Goal: Task Accomplishment & Management: Complete application form

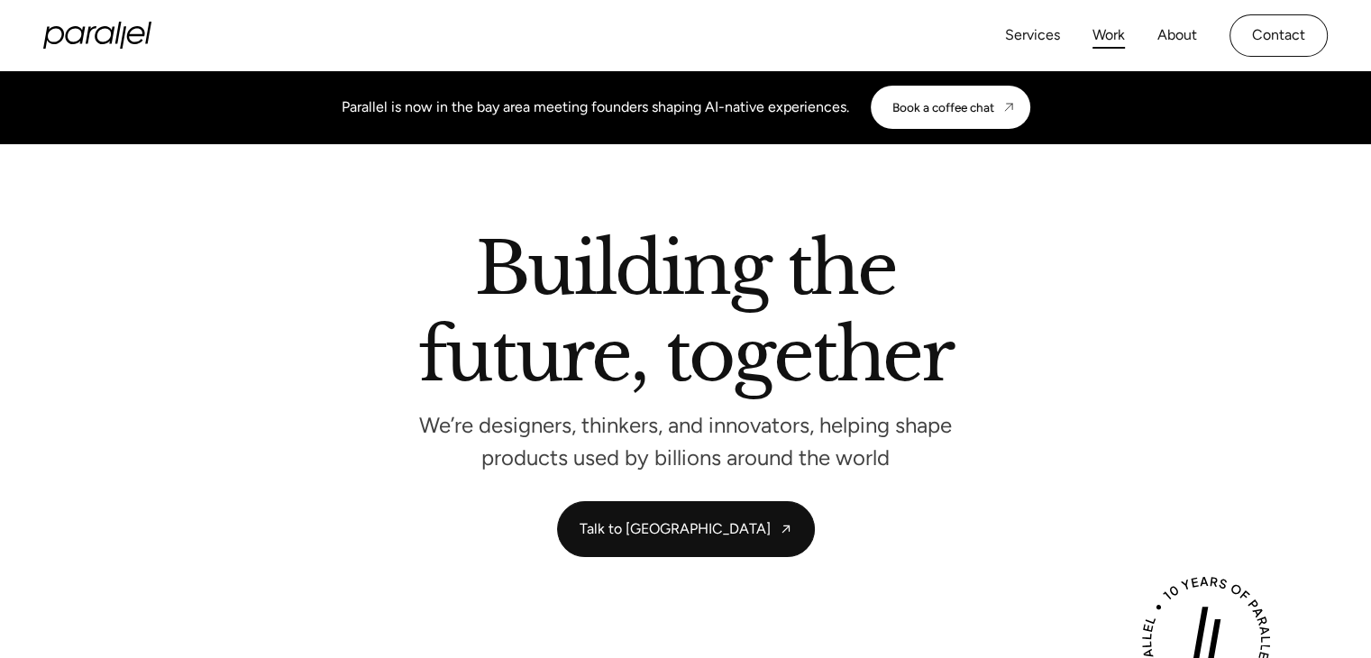
click at [1093, 23] on link "Work" at bounding box center [1109, 36] width 32 height 26
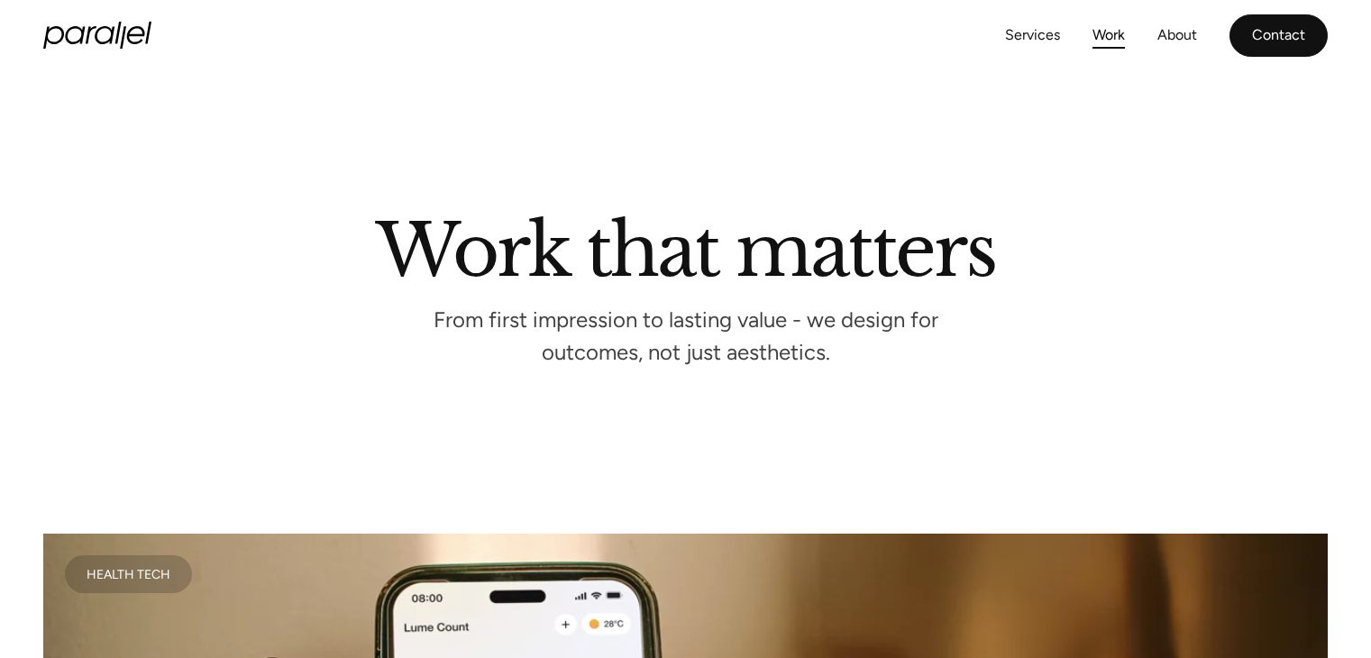
click at [1230, 24] on link "Contact" at bounding box center [1279, 35] width 98 height 42
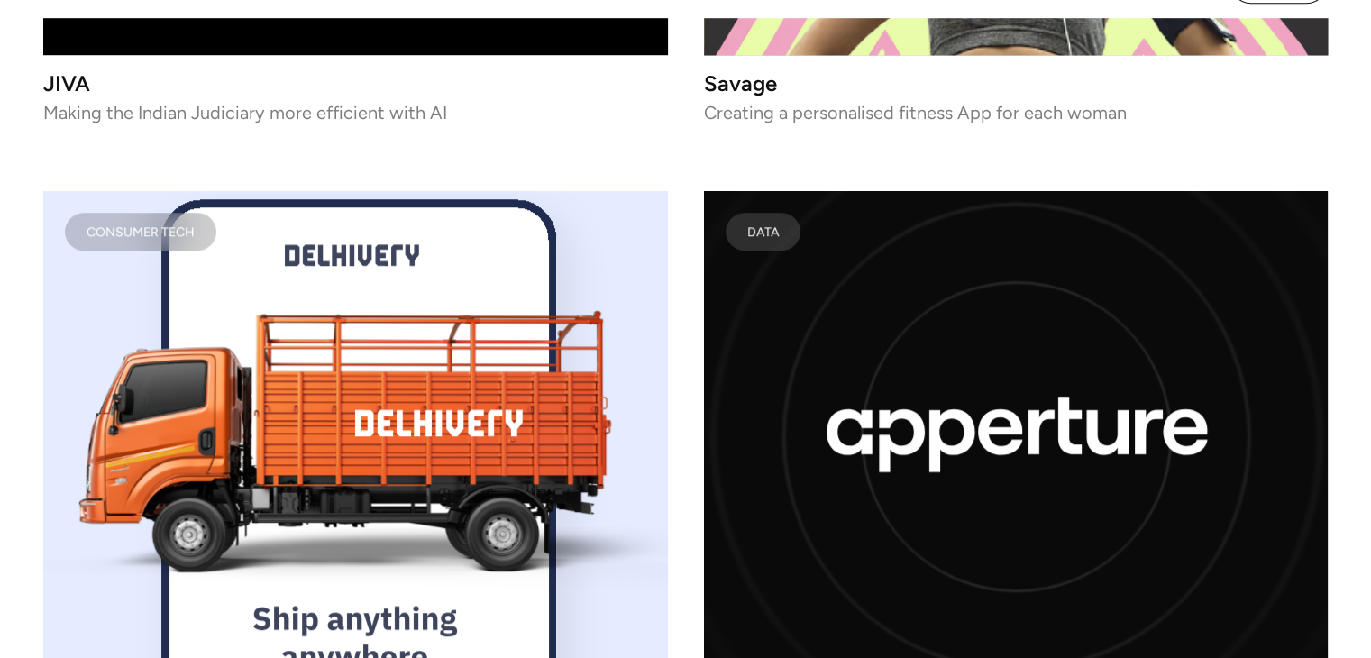
scroll to position [9058, 0]
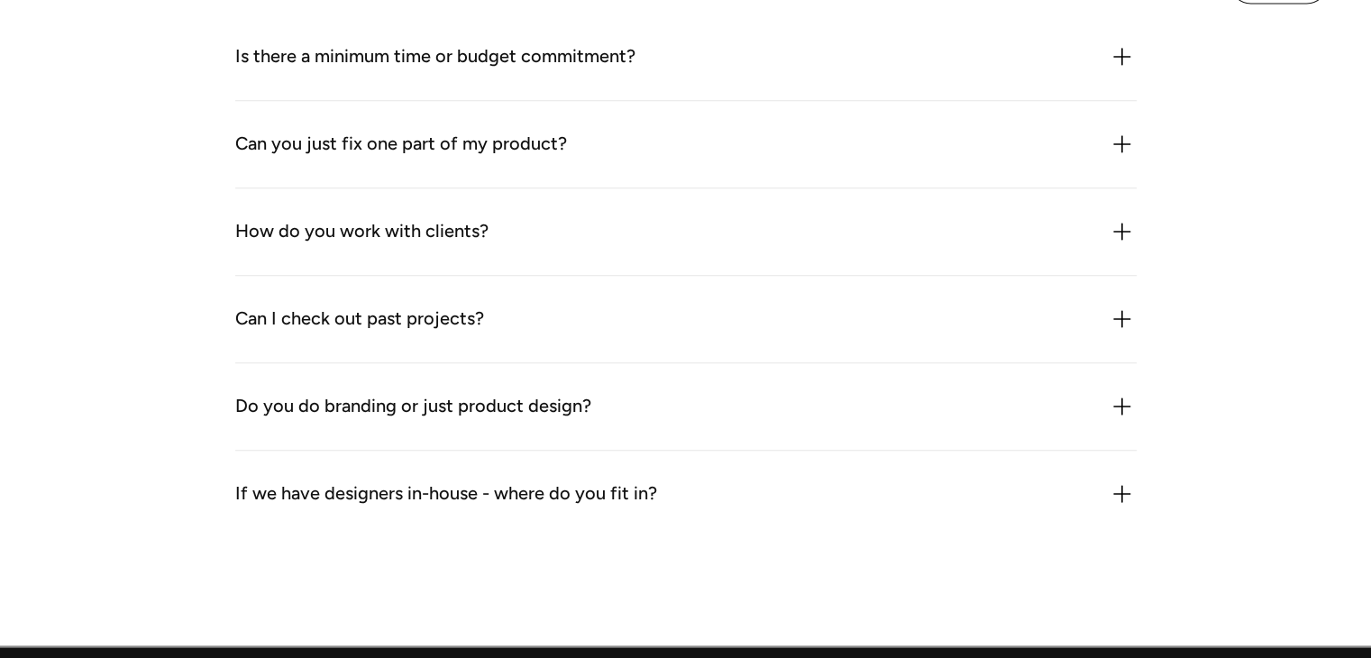
scroll to position [1975, 0]
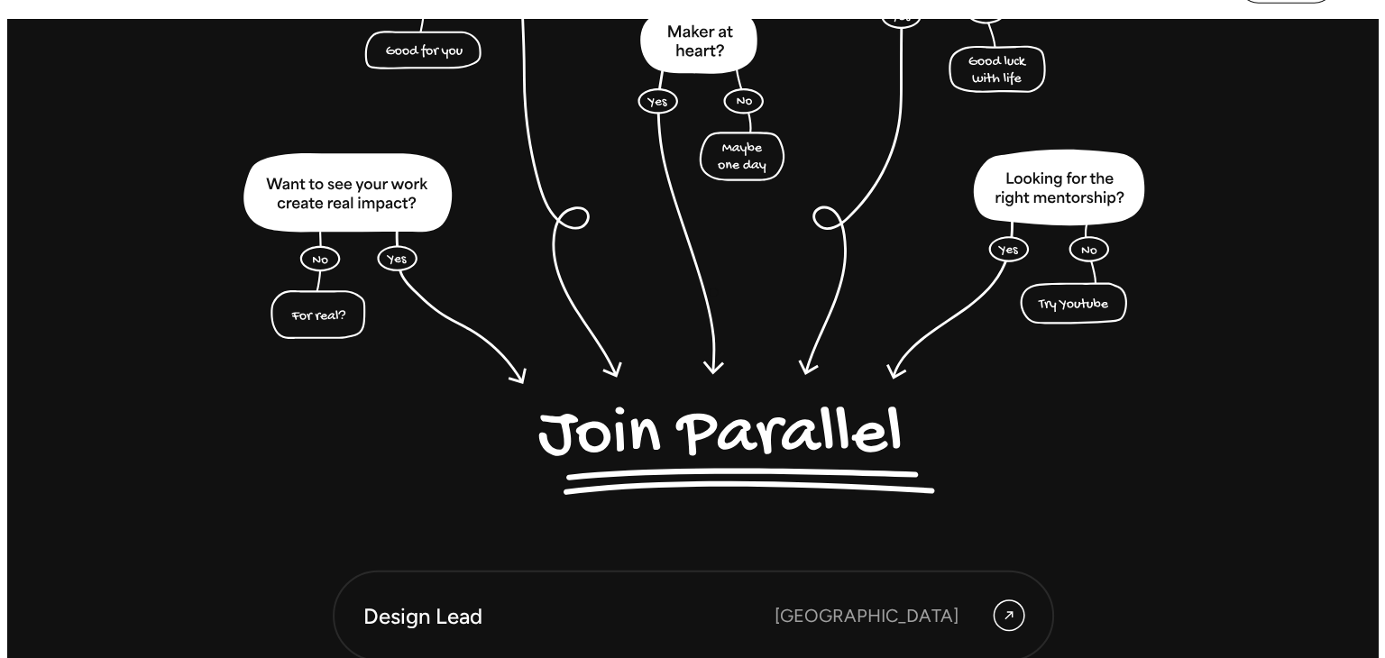
scroll to position [4526, 0]
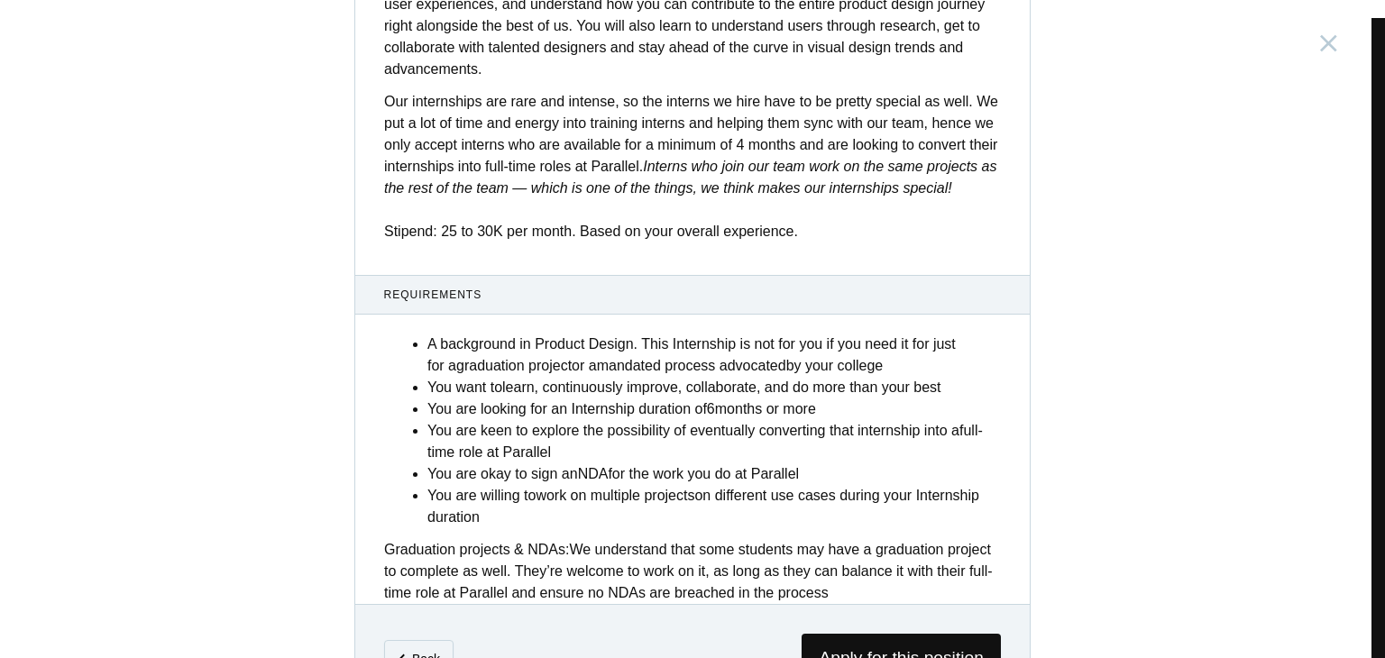
scroll to position [707, 0]
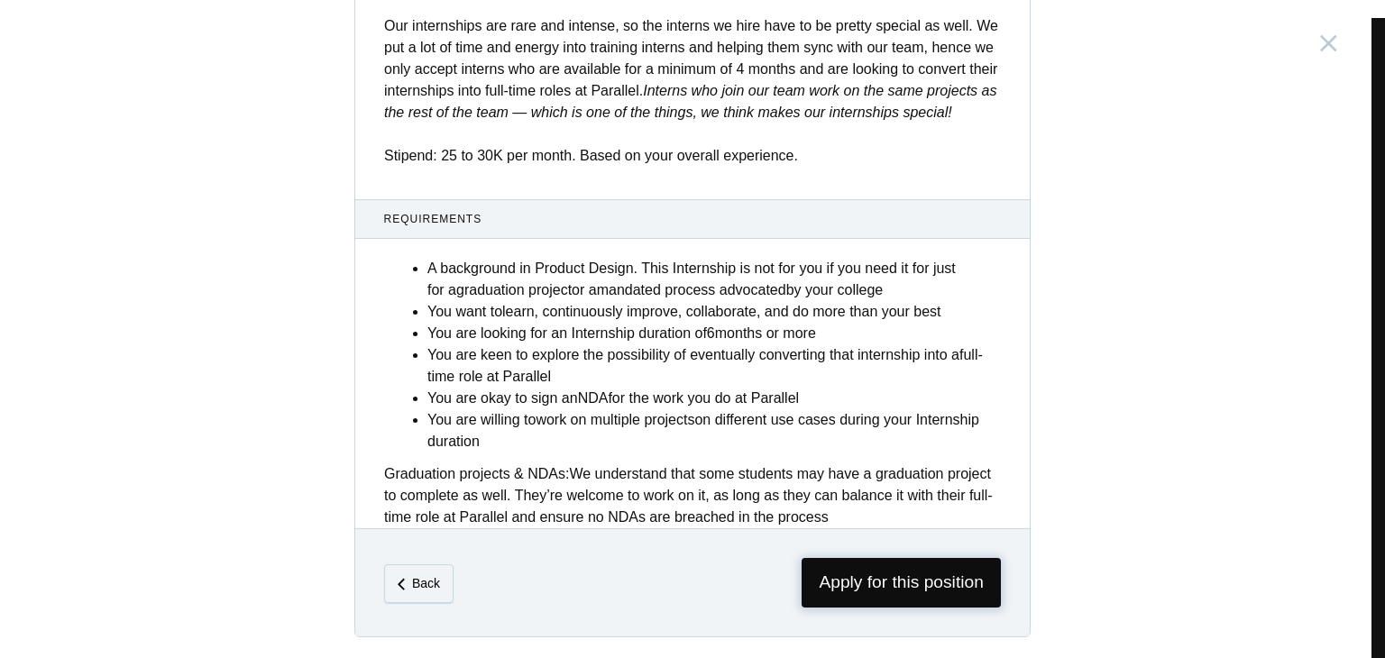
click at [919, 583] on span "Apply for this position" at bounding box center [901, 583] width 199 height 50
